Goal: Information Seeking & Learning: Find specific fact

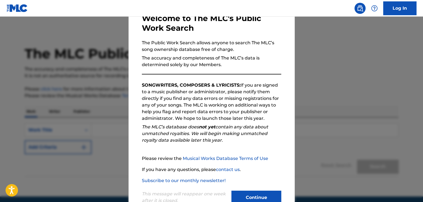
scroll to position [51, 0]
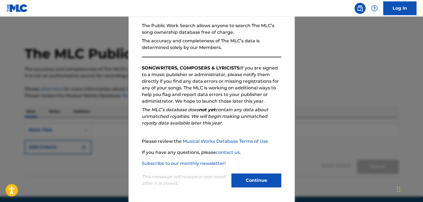
drag, startPoint x: 264, startPoint y: 178, endPoint x: 264, endPoint y: 173, distance: 5.3
click at [264, 178] on button "Continue" at bounding box center [257, 181] width 50 height 14
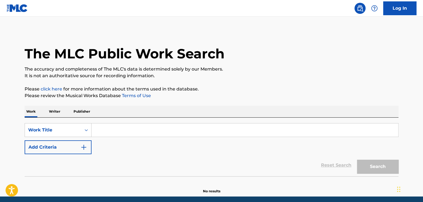
click at [144, 127] on input "Search Form" at bounding box center [245, 129] width 307 height 13
paste input "jewel Amba"
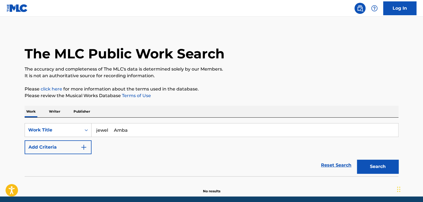
click at [71, 145] on button "Add Criteria" at bounding box center [58, 147] width 67 height 14
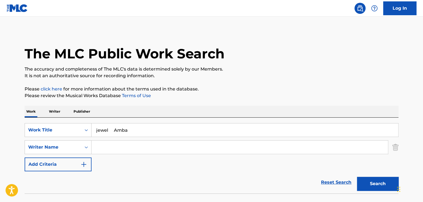
drag, startPoint x: 117, startPoint y: 130, endPoint x: 179, endPoint y: 143, distance: 63.7
click at [178, 140] on div "SearchWithCriteriac4db6645-c1d1-4b7e-aedc-16925e4640bc Work Title jewel Amba Se…" at bounding box center [212, 147] width 374 height 48
type input "jewel"
click at [134, 148] on input "Search Form" at bounding box center [240, 147] width 297 height 13
paste input "Amba"
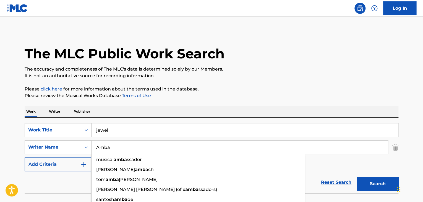
type input "Amba"
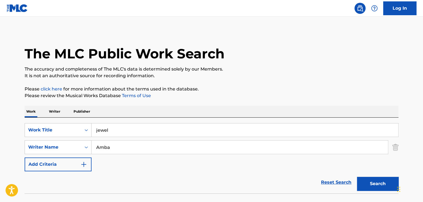
click at [377, 187] on button "Search" at bounding box center [378, 184] width 42 height 14
drag, startPoint x: 148, startPoint y: 120, endPoint x: 59, endPoint y: 121, distance: 88.9
click at [61, 121] on div "SearchWithCriteriac4db6645-c1d1-4b7e-aedc-16925e4640bc Work Title jewel SearchW…" at bounding box center [212, 156] width 374 height 76
